Goal: Communication & Community: Answer question/provide support

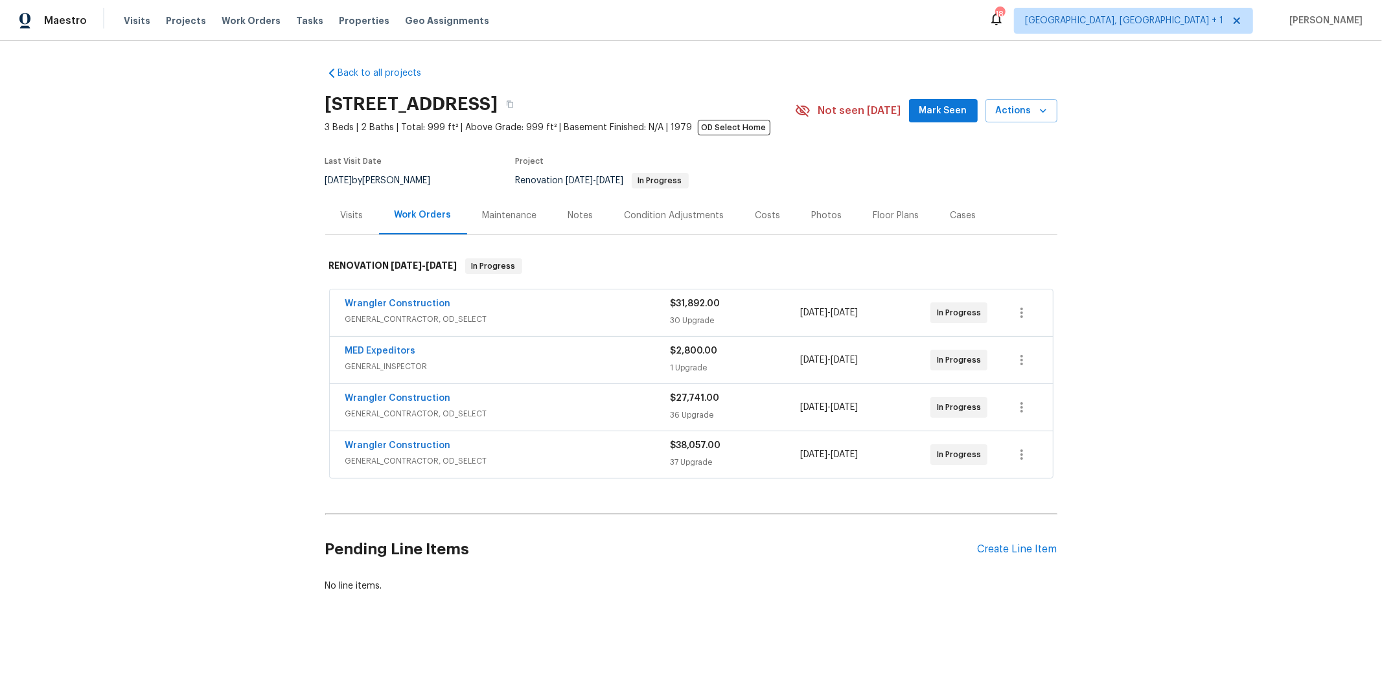
click at [452, 365] on span "GENERAL_INSPECTOR" at bounding box center [507, 366] width 325 height 13
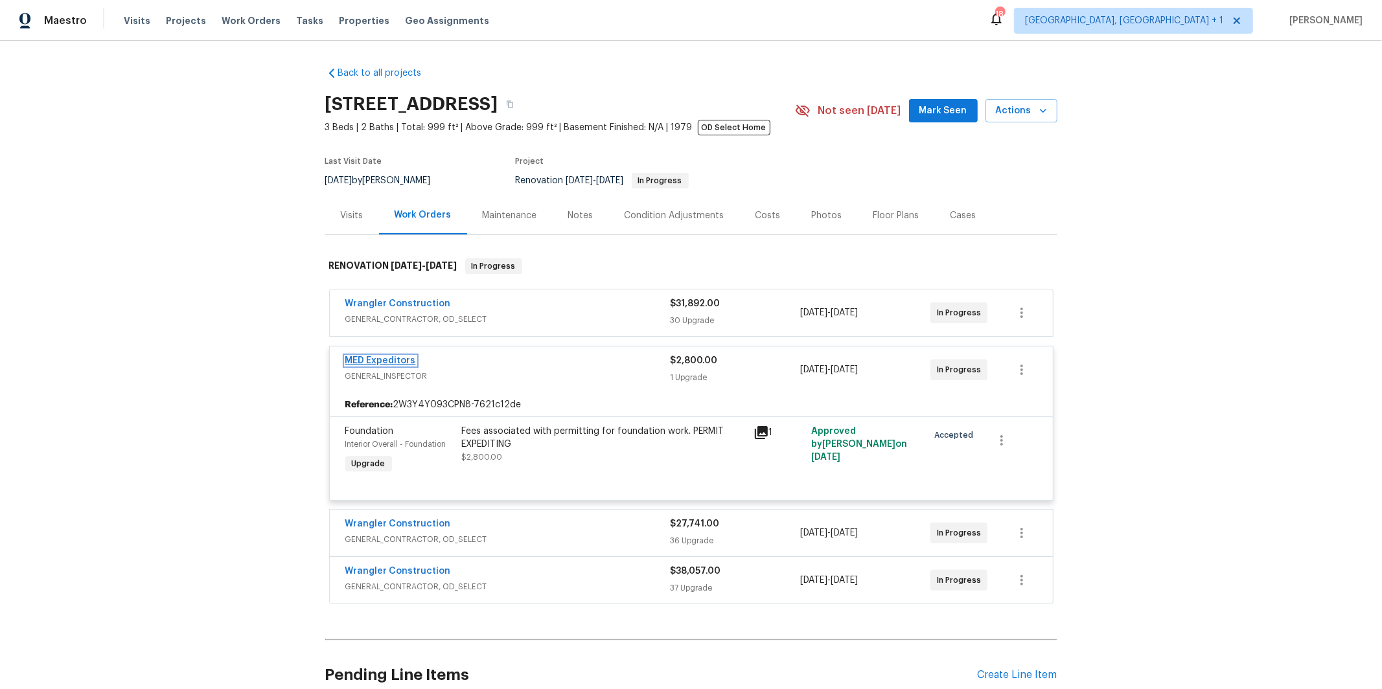
click at [383, 364] on link "MED Expeditors" at bounding box center [380, 360] width 71 height 9
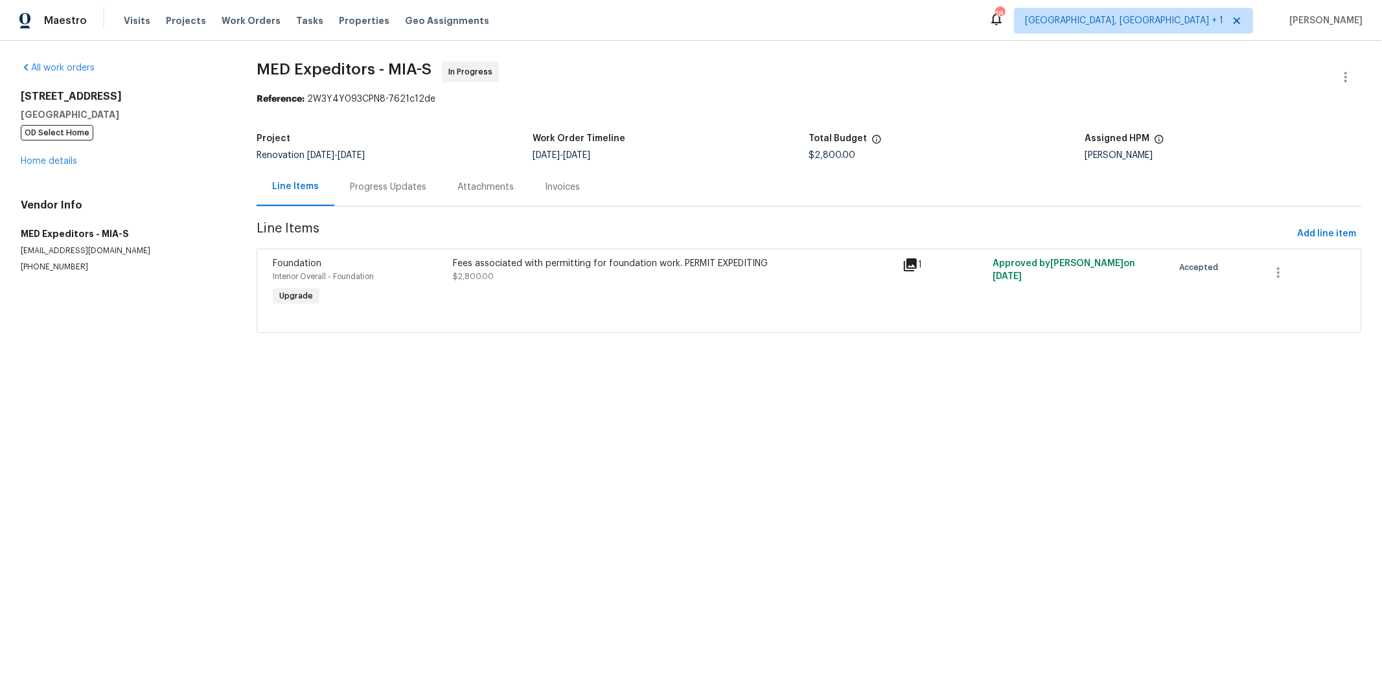
click at [385, 175] on div "Progress Updates" at bounding box center [388, 187] width 108 height 38
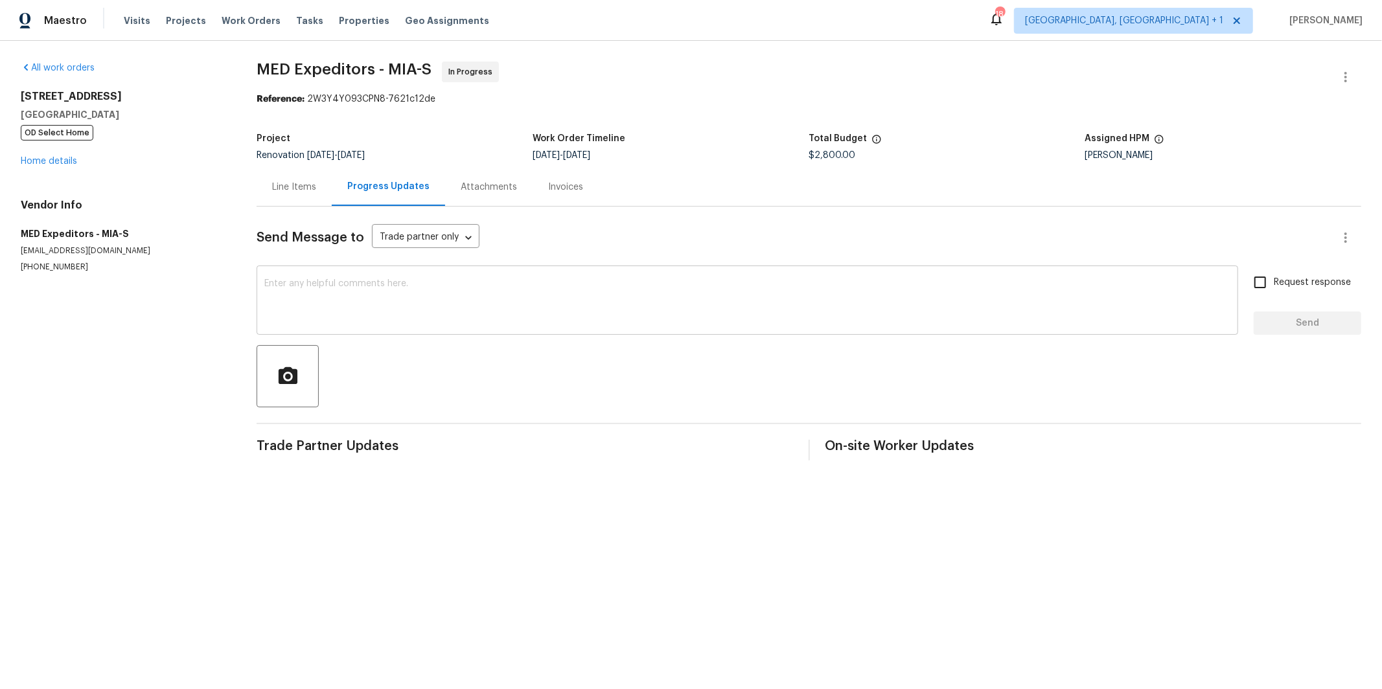
click at [404, 319] on textarea at bounding box center [747, 301] width 966 height 45
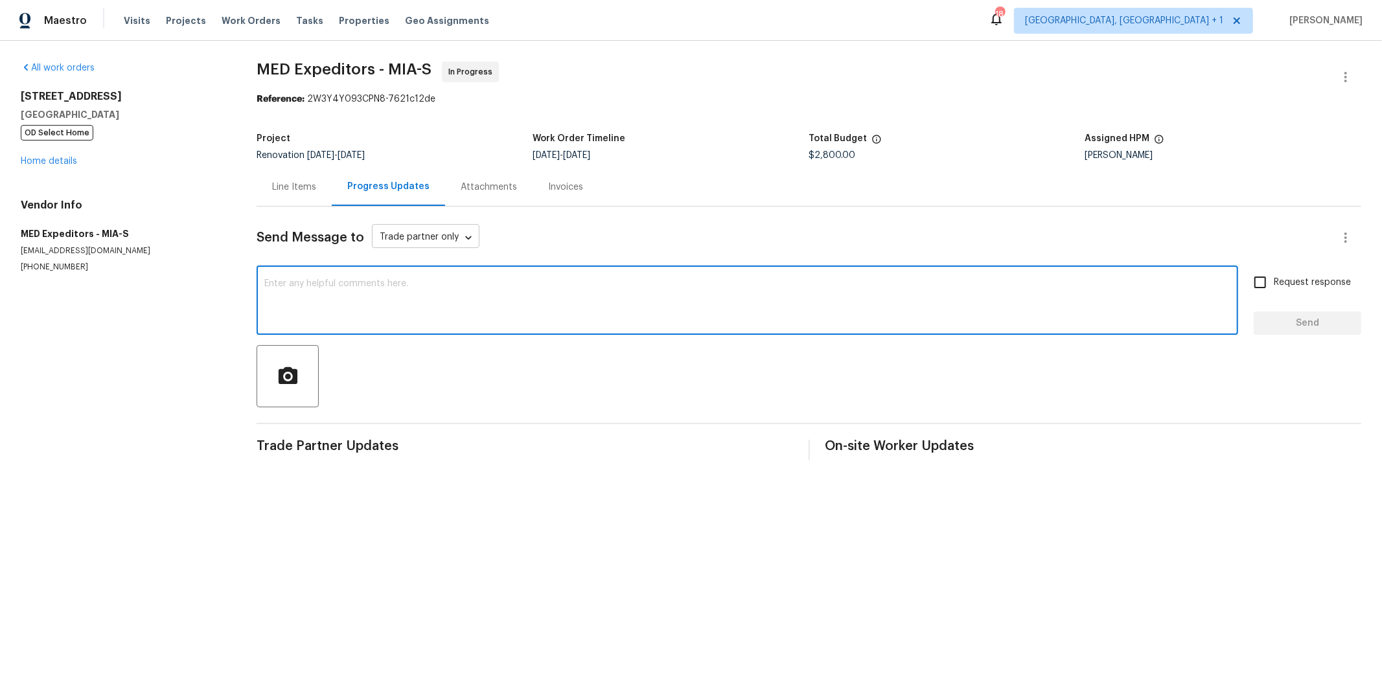
click at [470, 230] on body "Maestro Visits Projects Work Orders Tasks Properties Geo Assignments 18 [GEOGRA…" at bounding box center [691, 240] width 1382 height 481
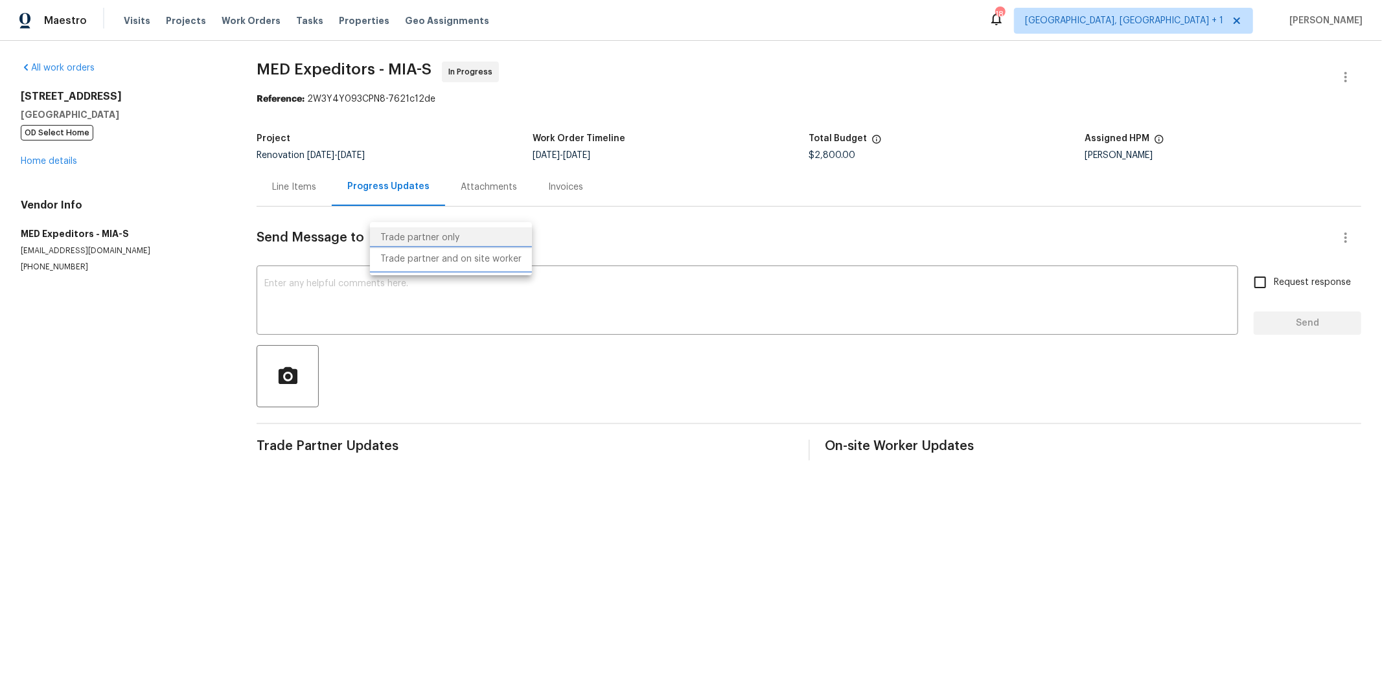
click at [463, 253] on li "Trade partner and on site worker" at bounding box center [451, 259] width 162 height 21
type input "Trade Partner and On-Site Worker"
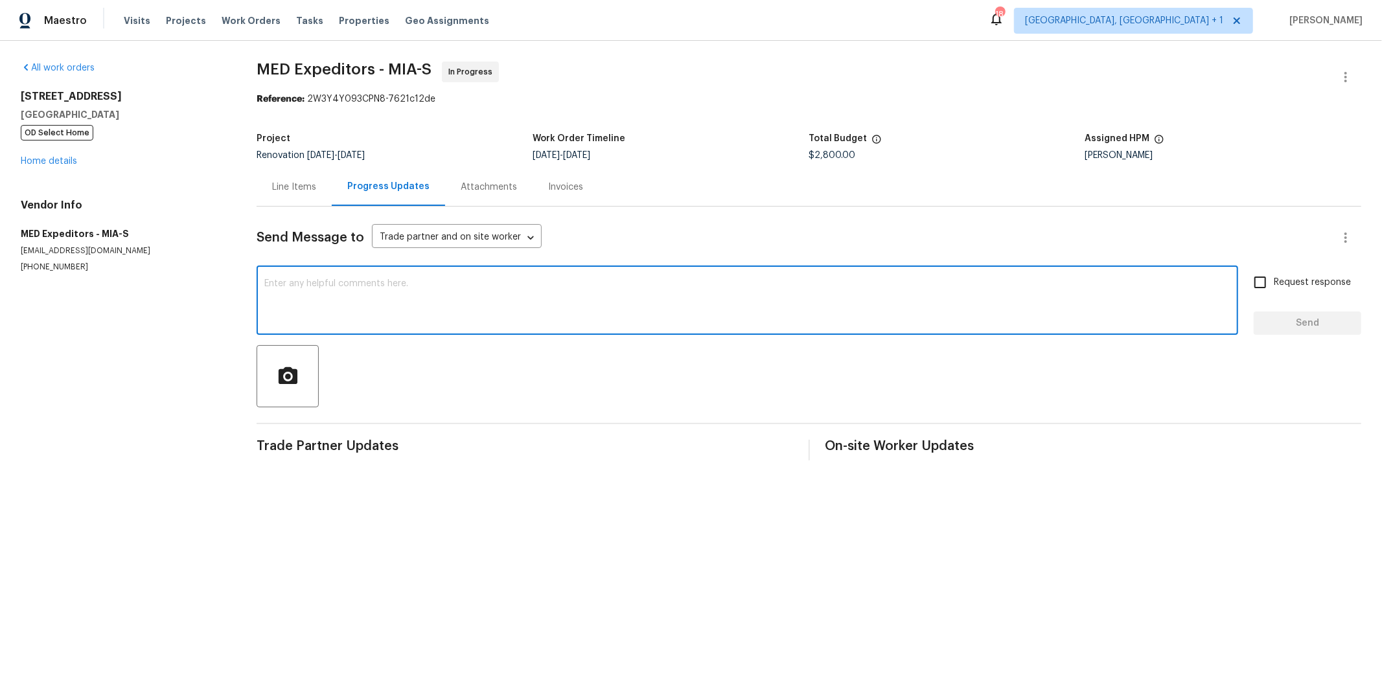
click at [444, 290] on textarea at bounding box center [747, 301] width 966 height 45
